Goal: Information Seeking & Learning: Compare options

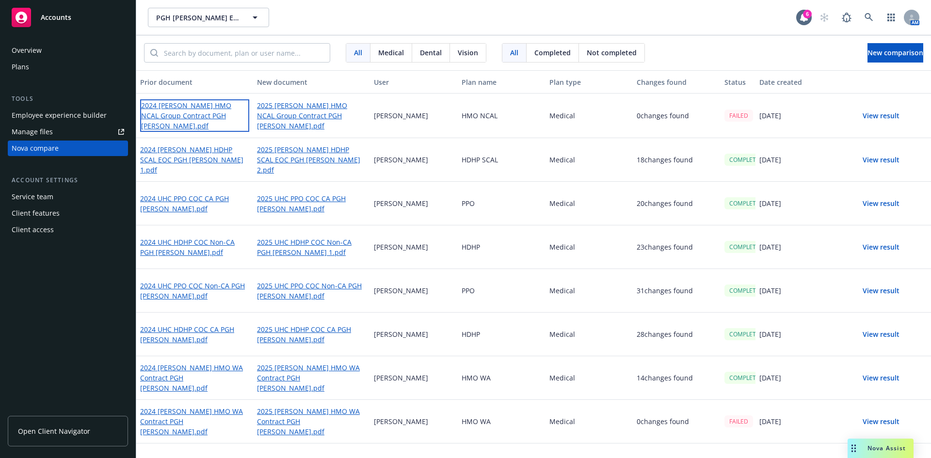
click at [205, 111] on link "2024 [PERSON_NAME] HMO NCAL Group Contract PGH [PERSON_NAME].pdf" at bounding box center [194, 115] width 109 height 32
click at [871, 18] on icon at bounding box center [869, 17] width 9 height 9
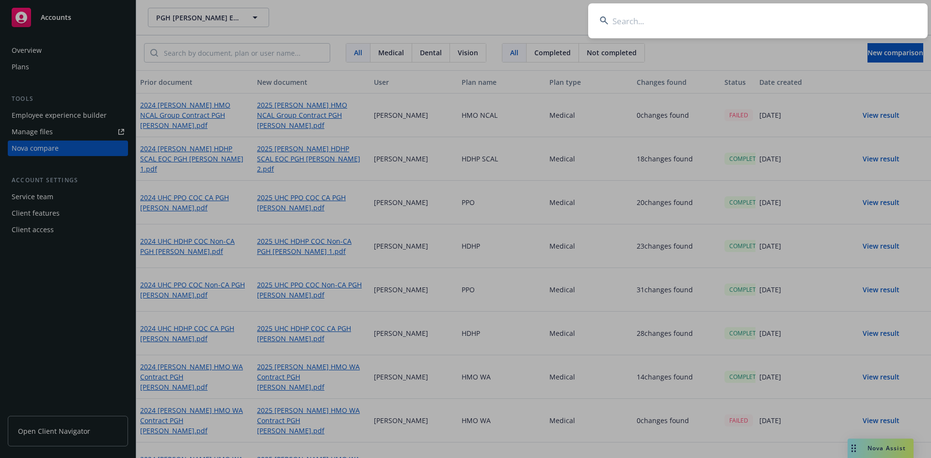
click at [687, 23] on input at bounding box center [757, 20] width 339 height 35
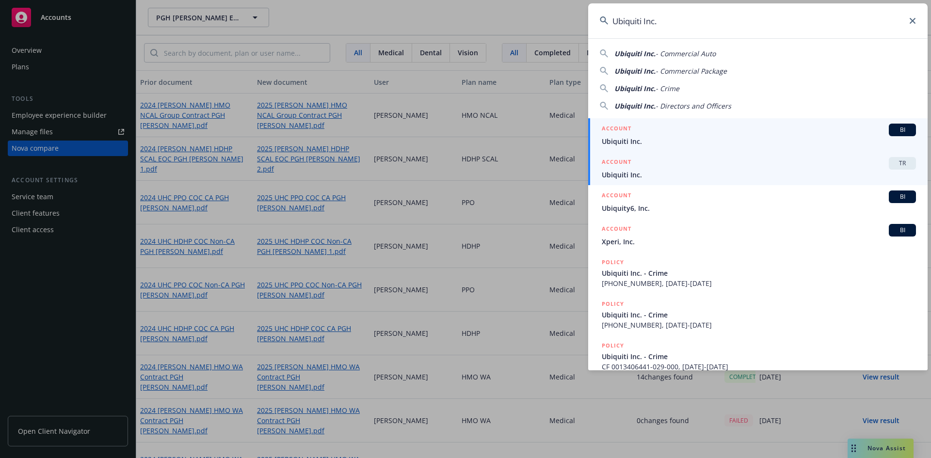
type input "Ubiquiti Inc."
click at [893, 162] on span "TR" at bounding box center [902, 163] width 19 height 9
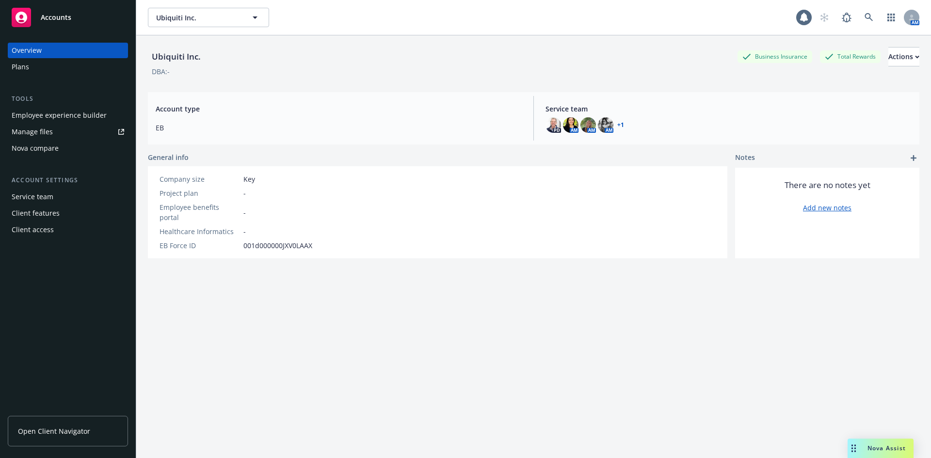
click at [55, 148] on div "Nova compare" at bounding box center [35, 149] width 47 height 16
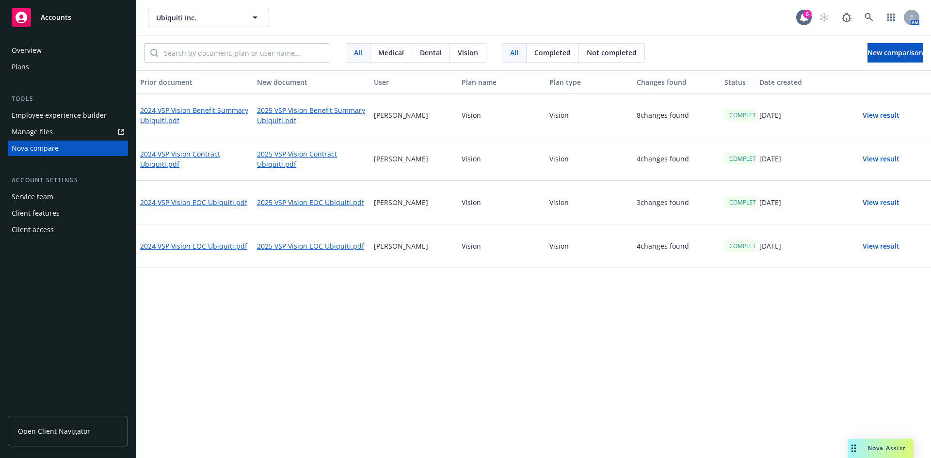
click at [891, 202] on button "View result" at bounding box center [881, 202] width 68 height 19
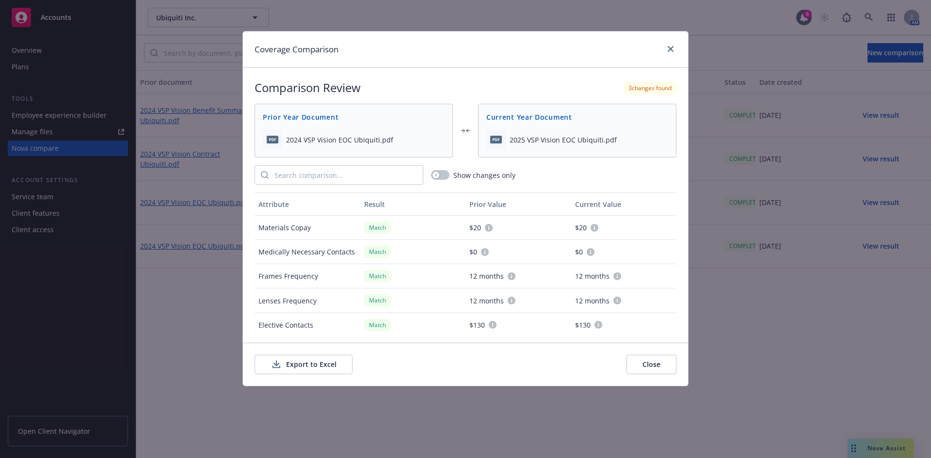
click at [677, 51] on div "Coverage Comparison" at bounding box center [465, 50] width 445 height 36
click at [671, 50] on icon "close" at bounding box center [671, 49] width 6 height 6
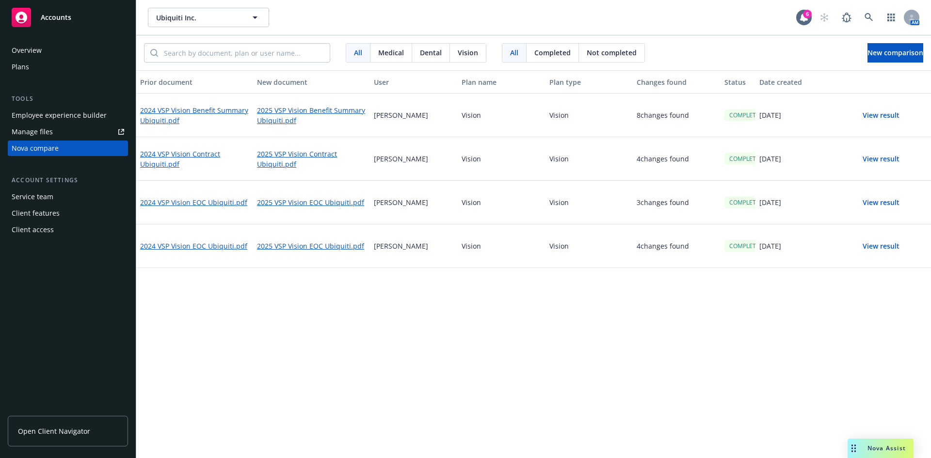
click at [533, 322] on div "Prior document New document User Plan name Plan type Changes found Status Date …" at bounding box center [533, 264] width 795 height 388
click at [197, 207] on link "2024 VSP Vision EOC Ubiquiti.pdf" at bounding box center [194, 202] width 109 height 12
click at [292, 248] on link "2025 VSP Vision EOC Ubiquiti.pdf" at bounding box center [311, 246] width 109 height 12
drag, startPoint x: 504, startPoint y: 361, endPoint x: 704, endPoint y: 213, distance: 248.5
click at [505, 361] on div "Prior document New document User Plan name Plan type Changes found Status Date …" at bounding box center [533, 264] width 795 height 388
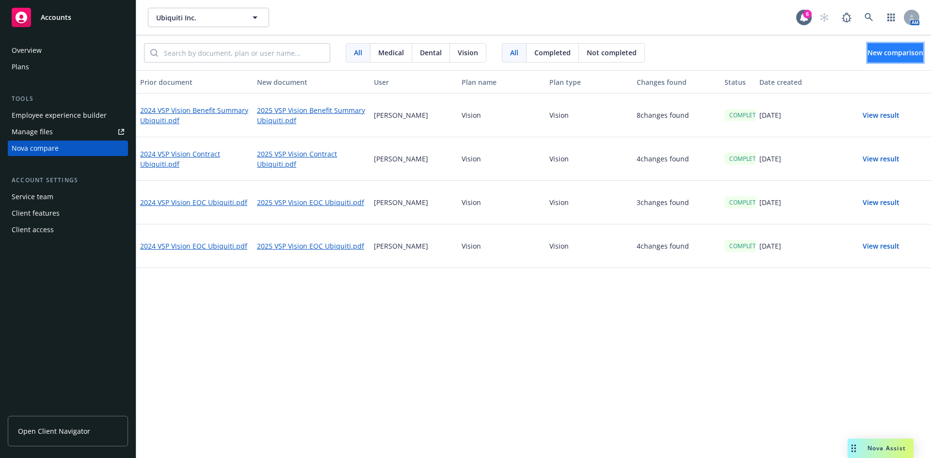
click at [868, 52] on button "New comparison" at bounding box center [896, 52] width 56 height 19
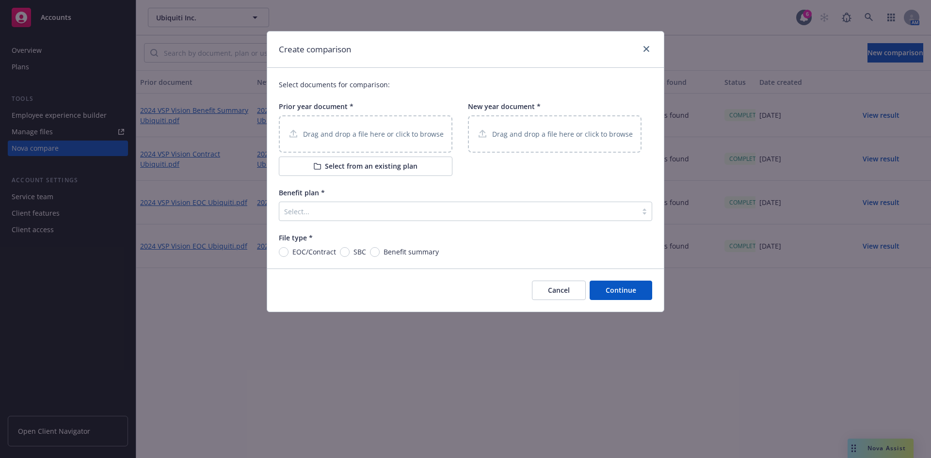
click at [338, 148] on div "Drag and drop a file here or click to browse" at bounding box center [366, 133] width 174 height 37
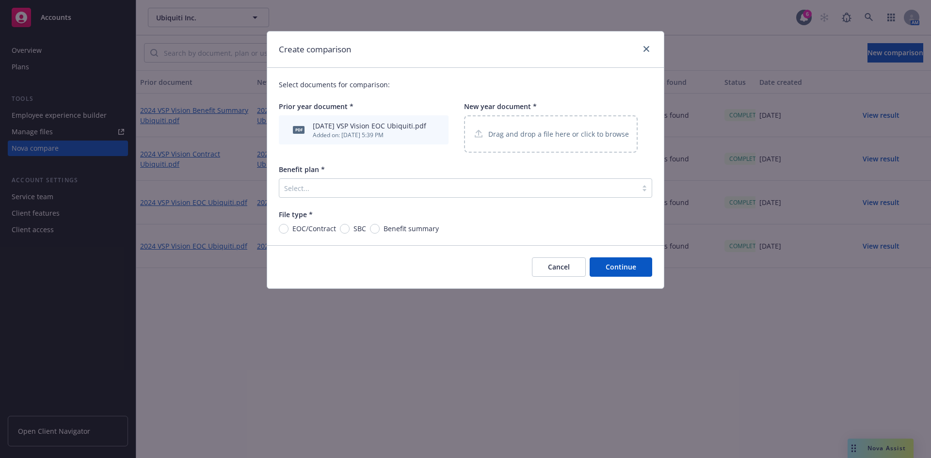
click at [504, 141] on div "Drag and drop a file here or click to browse" at bounding box center [551, 133] width 174 height 37
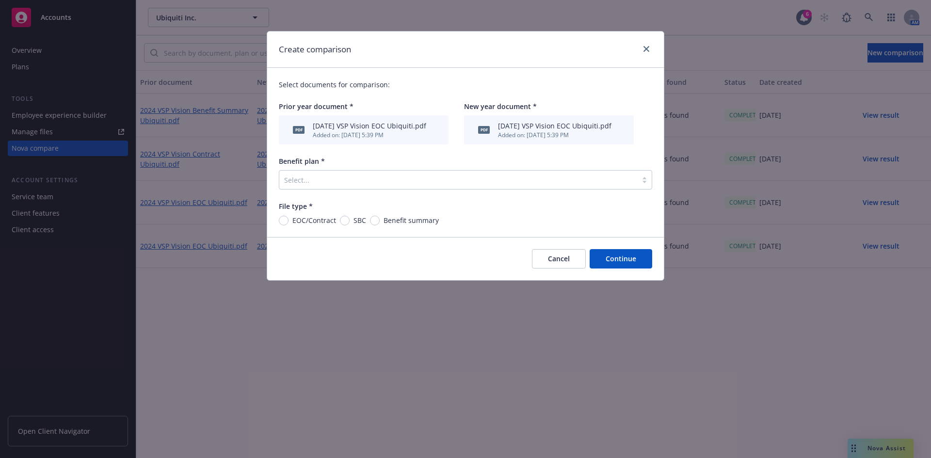
click at [338, 185] on div at bounding box center [458, 180] width 348 height 12
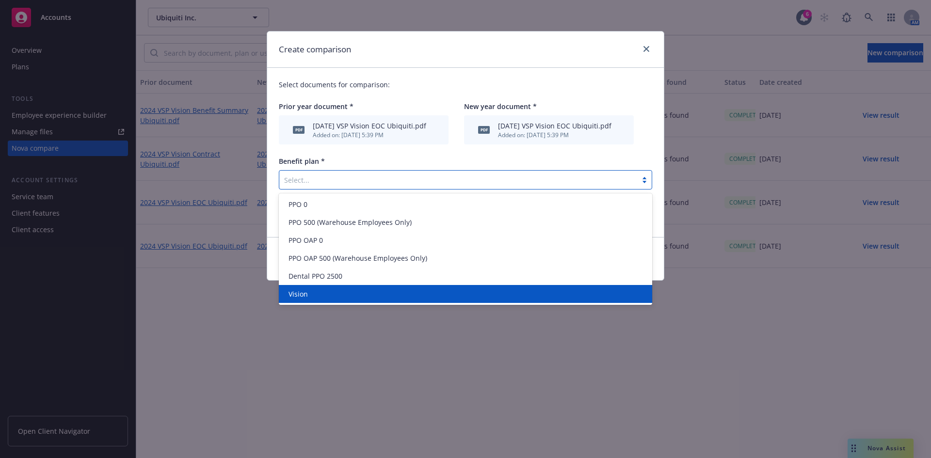
click at [317, 288] on div "Vision" at bounding box center [465, 294] width 373 height 18
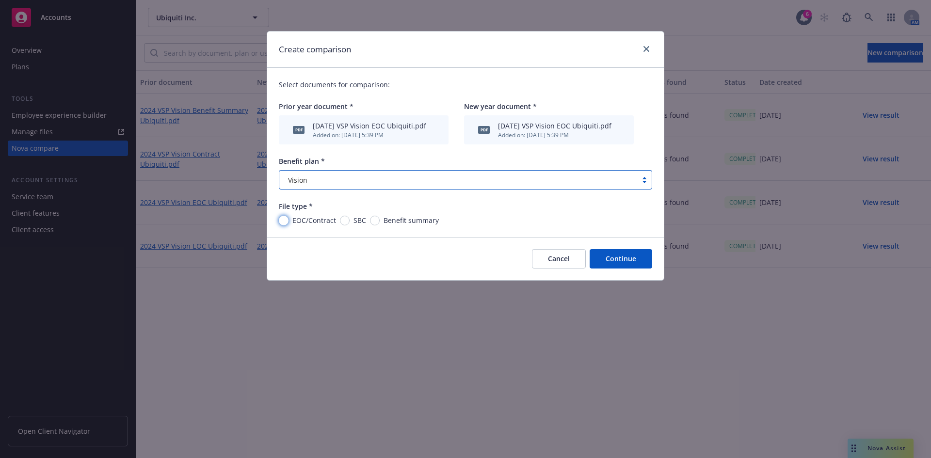
click at [283, 217] on input "EOC/Contract" at bounding box center [284, 221] width 10 height 10
radio input "true"
click at [628, 258] on button "Continue" at bounding box center [621, 258] width 63 height 19
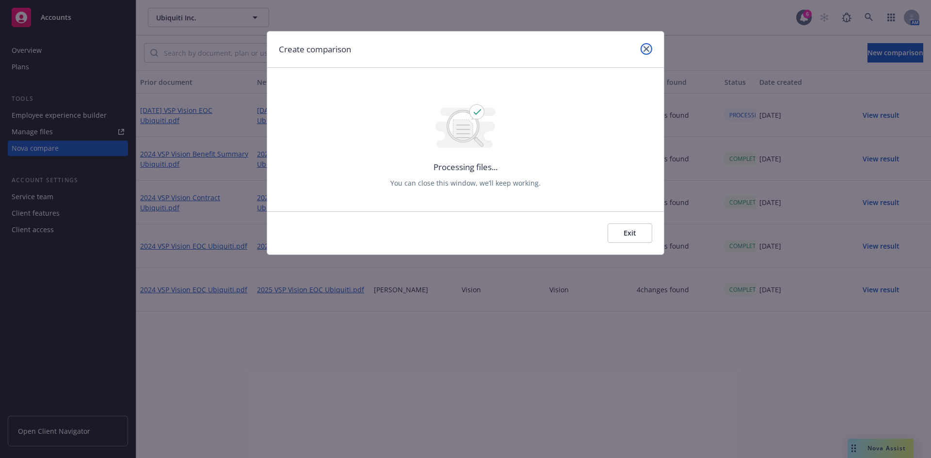
click at [647, 46] on link "close" at bounding box center [647, 49] width 12 height 12
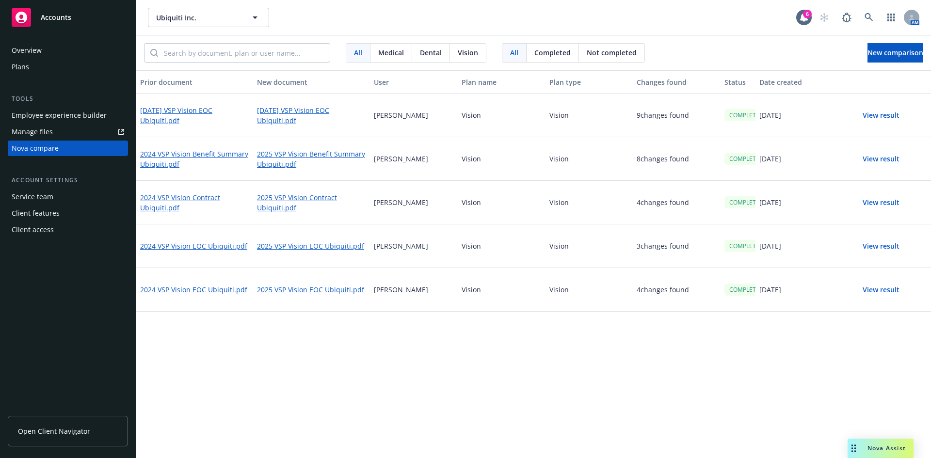
click at [869, 114] on button "View result" at bounding box center [881, 115] width 68 height 19
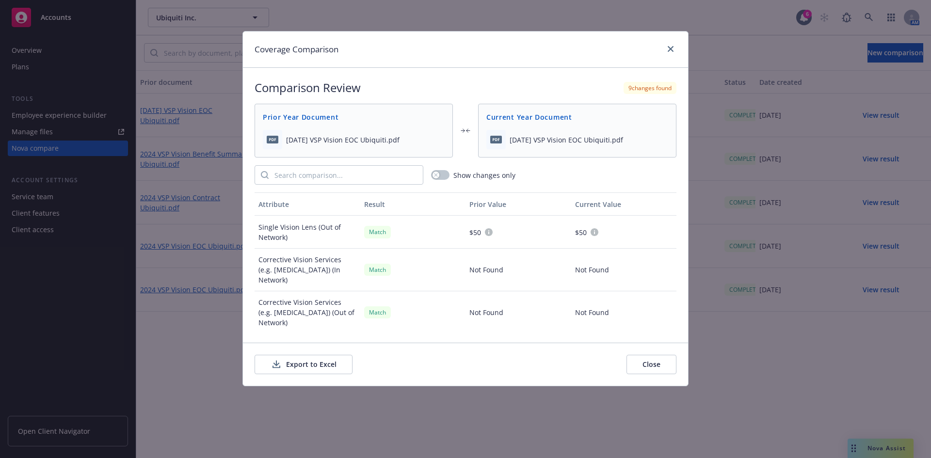
scroll to position [582, 0]
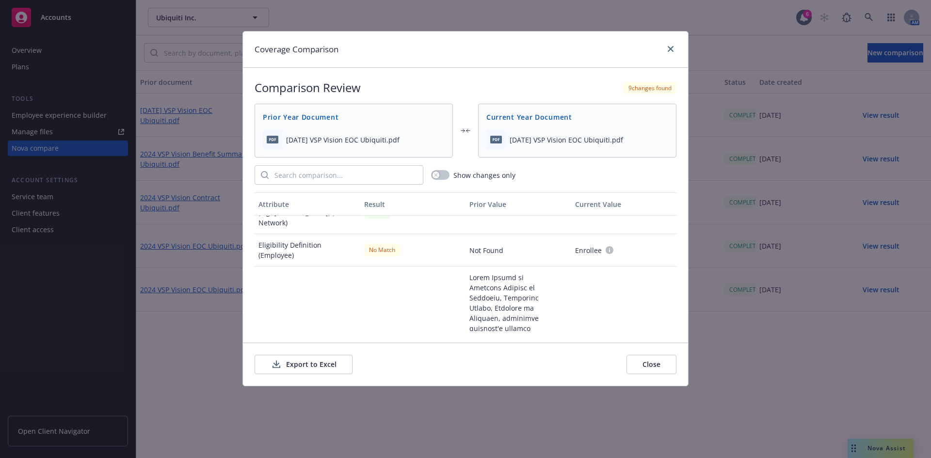
click at [303, 362] on button "Export to Excel" at bounding box center [304, 364] width 98 height 19
